Goal: Navigation & Orientation: Find specific page/section

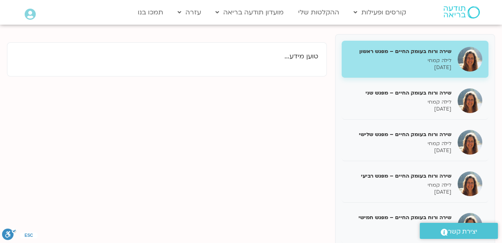
scroll to position [112, 0]
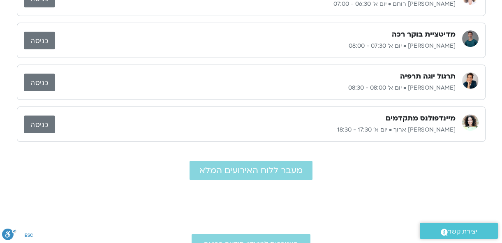
scroll to position [112, 0]
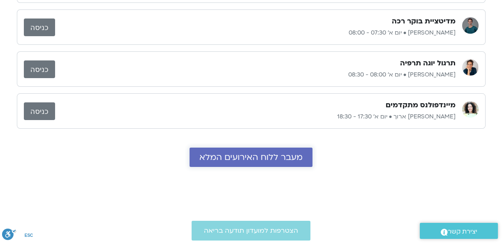
click at [285, 157] on span "מעבר ללוח האירועים המלא" at bounding box center [250, 156] width 103 height 9
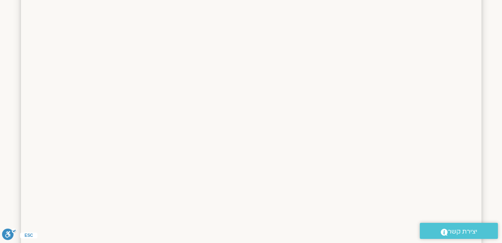
scroll to position [622, 0]
